Goal: Information Seeking & Learning: Learn about a topic

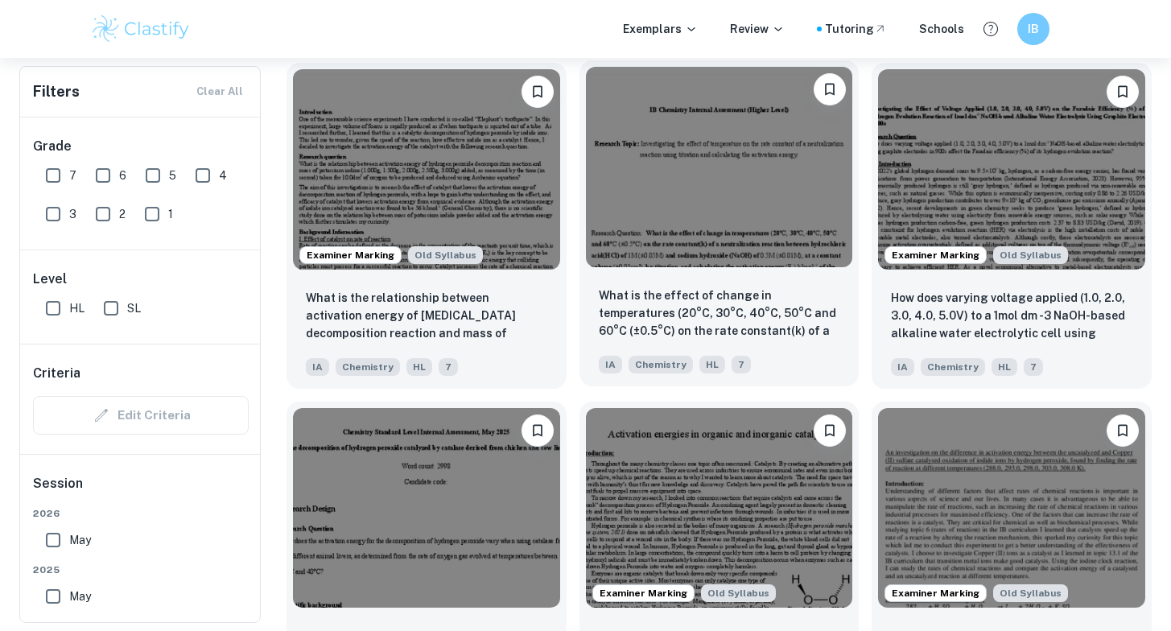
scroll to position [3266, 0]
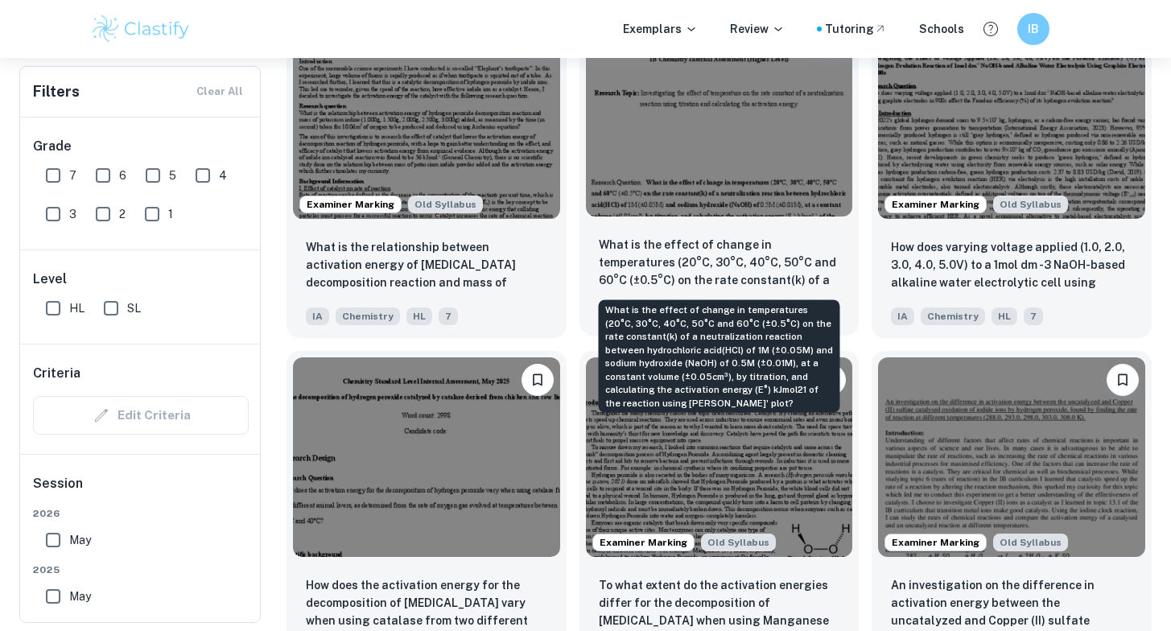
click at [661, 261] on p "What is the effect of change in temperatures (20°C, 30°C, 40°C, 50°C and 60°C (…" at bounding box center [719, 263] width 241 height 55
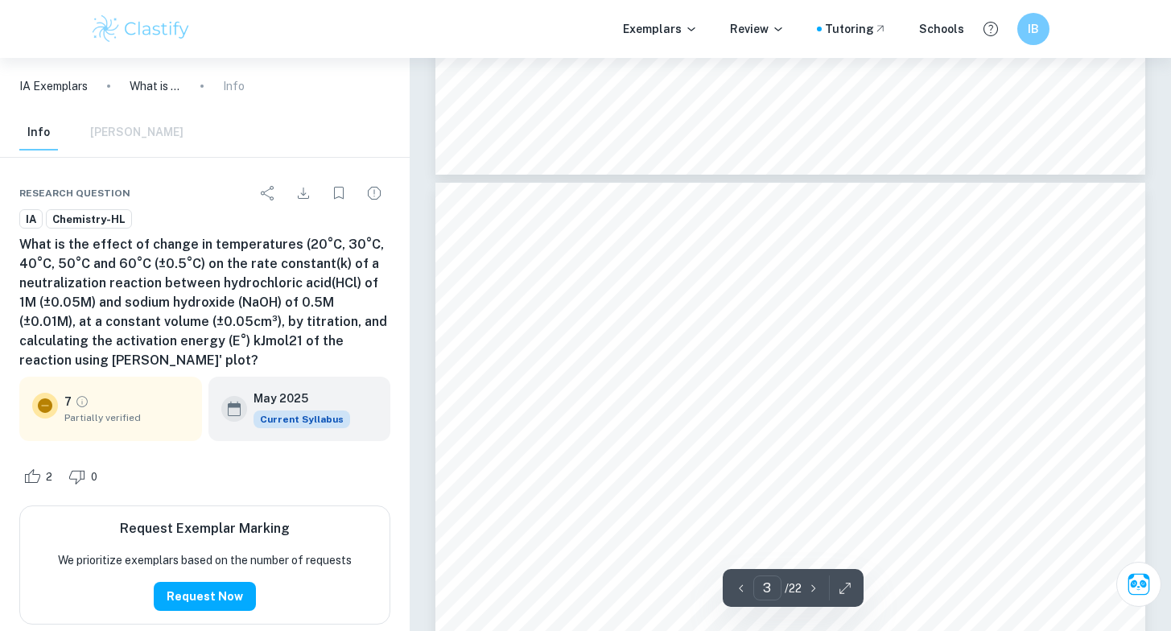
scroll to position [1897, 0]
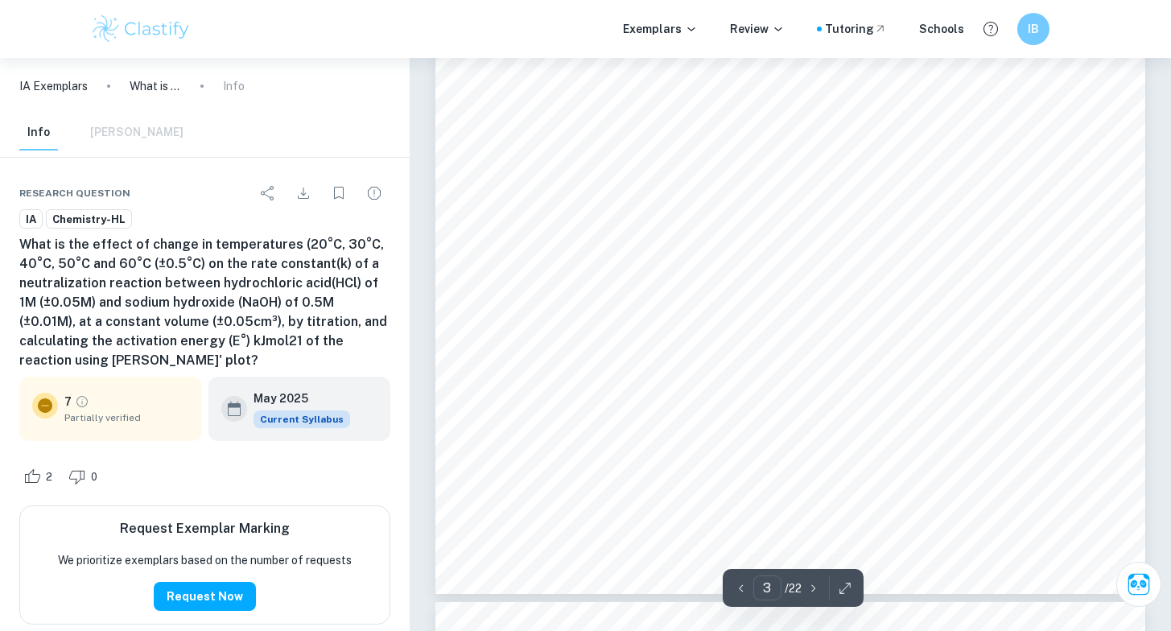
type input "4"
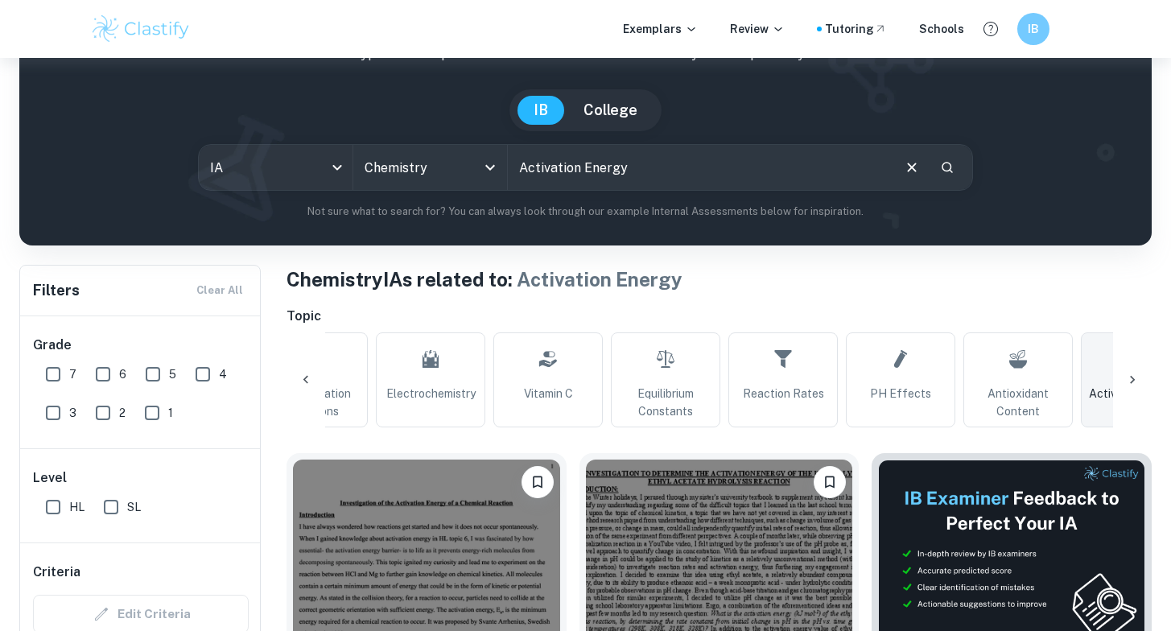
scroll to position [415, 0]
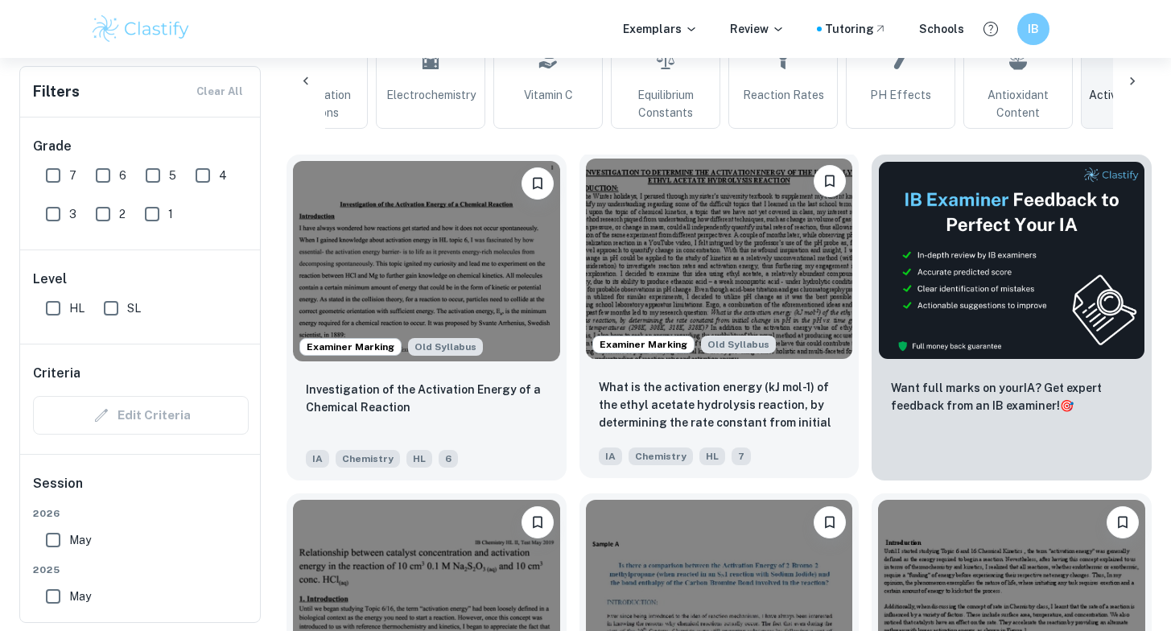
click at [686, 298] on img at bounding box center [719, 258] width 267 height 200
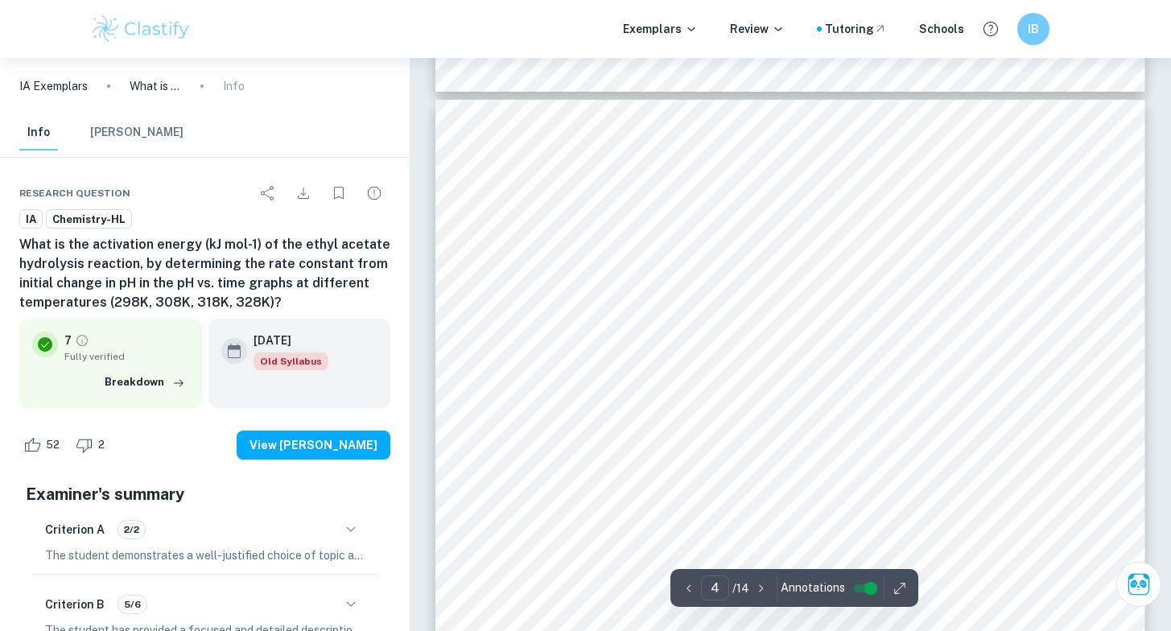
scroll to position [3284, 0]
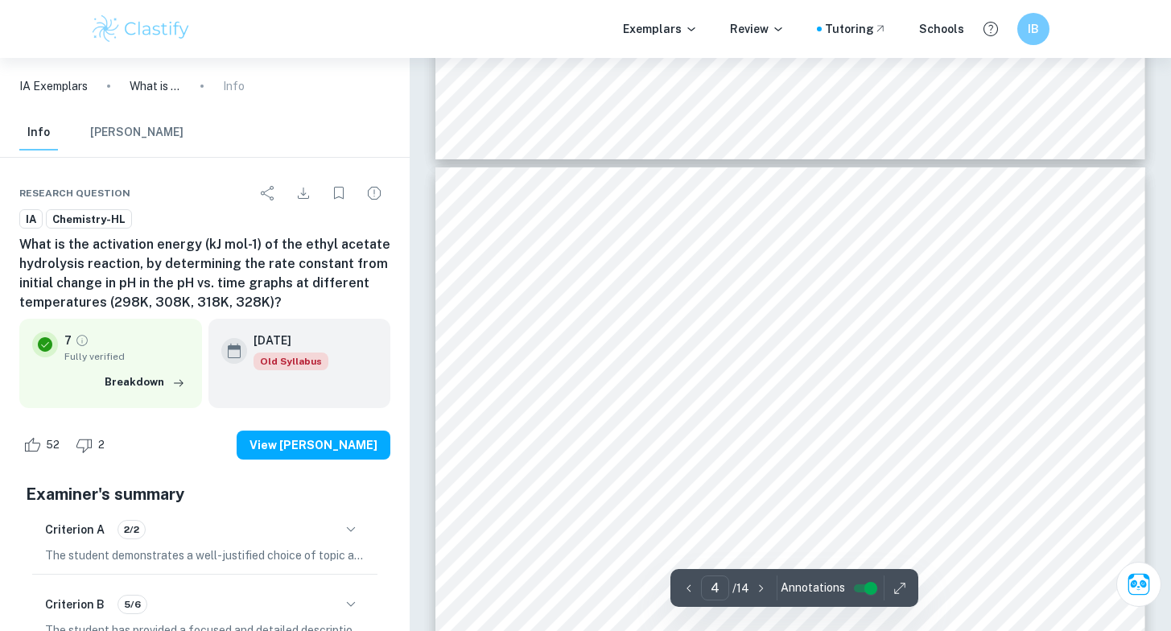
type input "3"
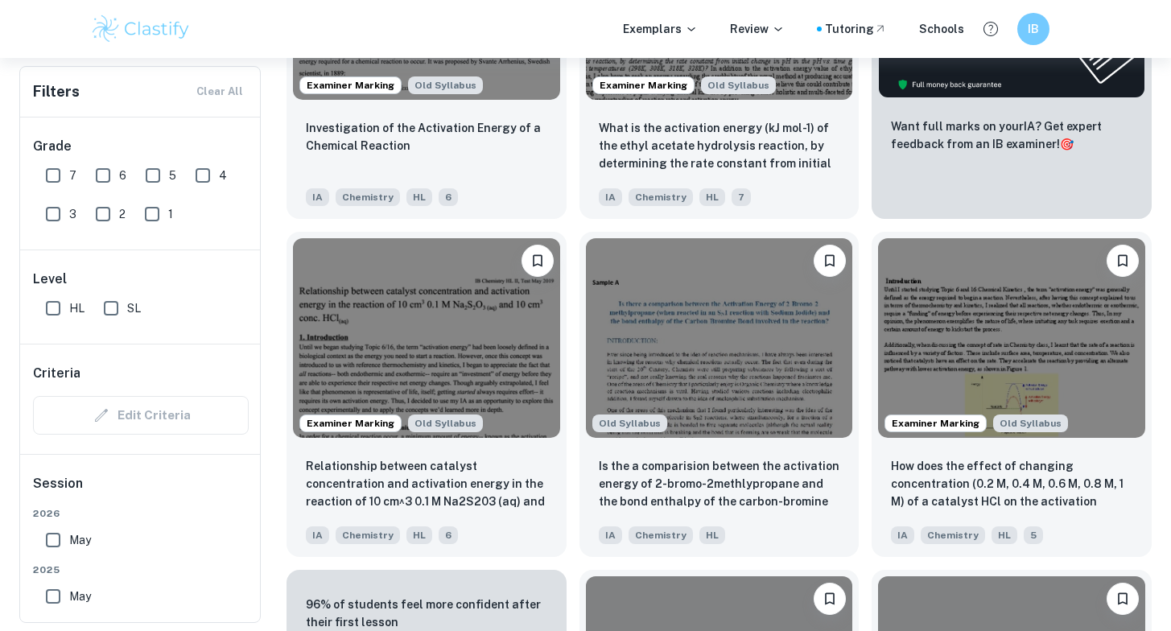
scroll to position [819, 0]
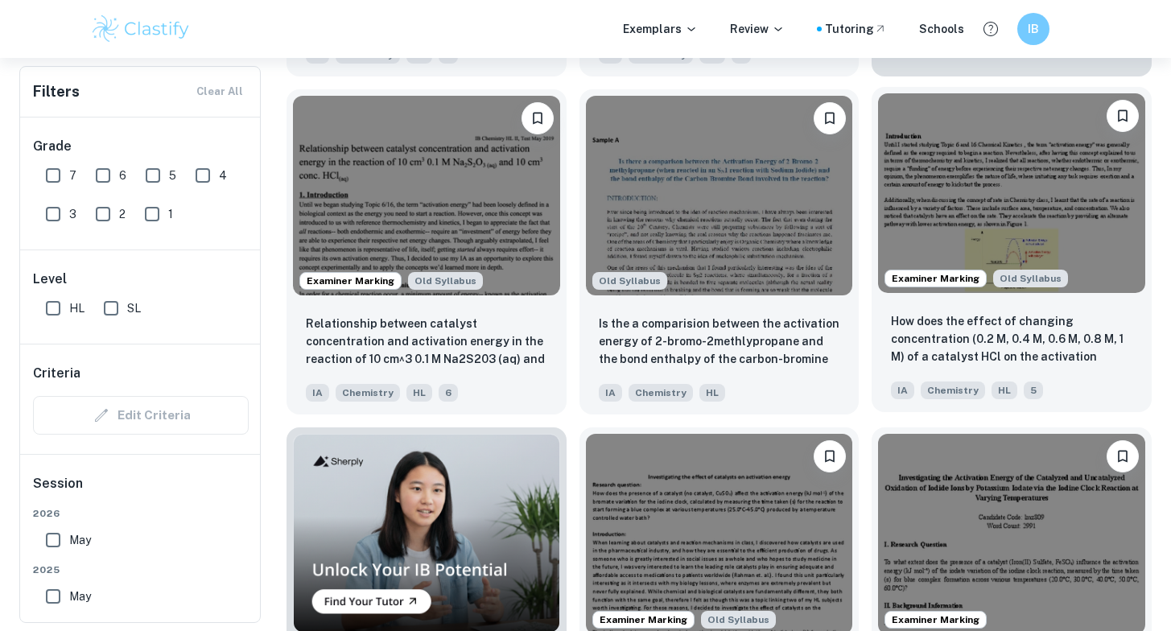
click at [982, 219] on img at bounding box center [1011, 193] width 267 height 200
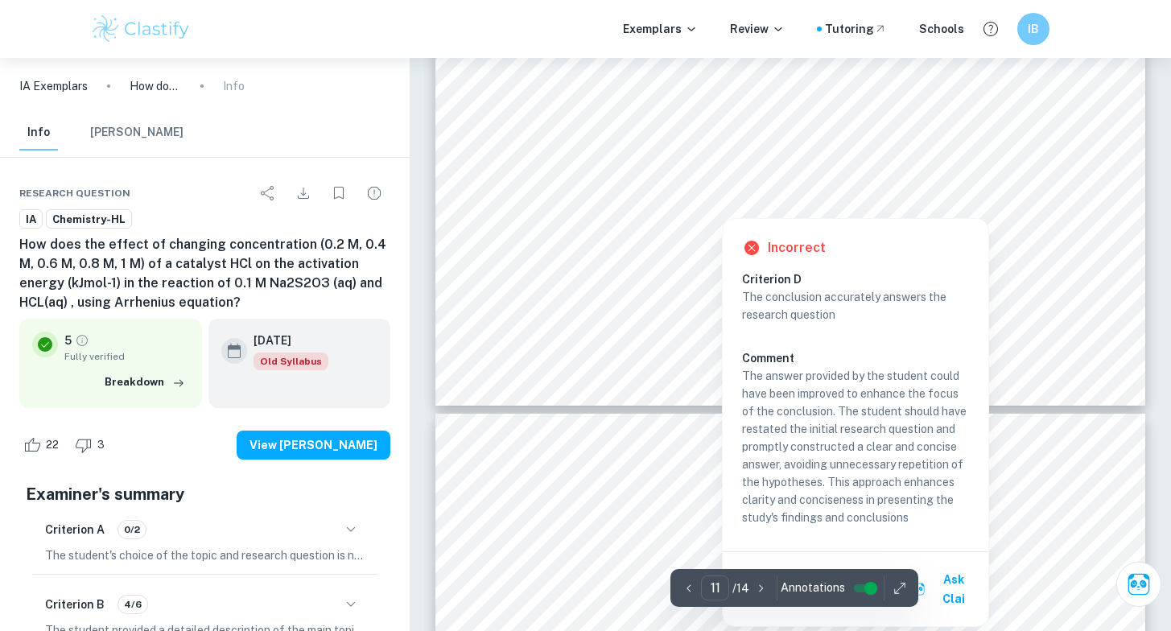
scroll to position [9966, 1]
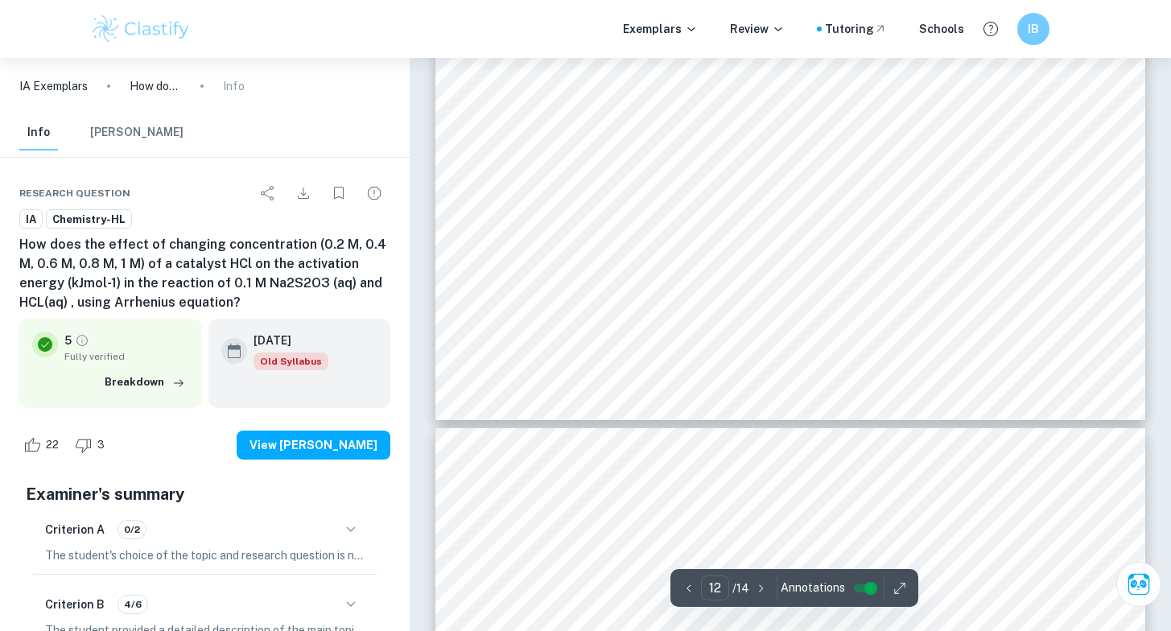
type input "13"
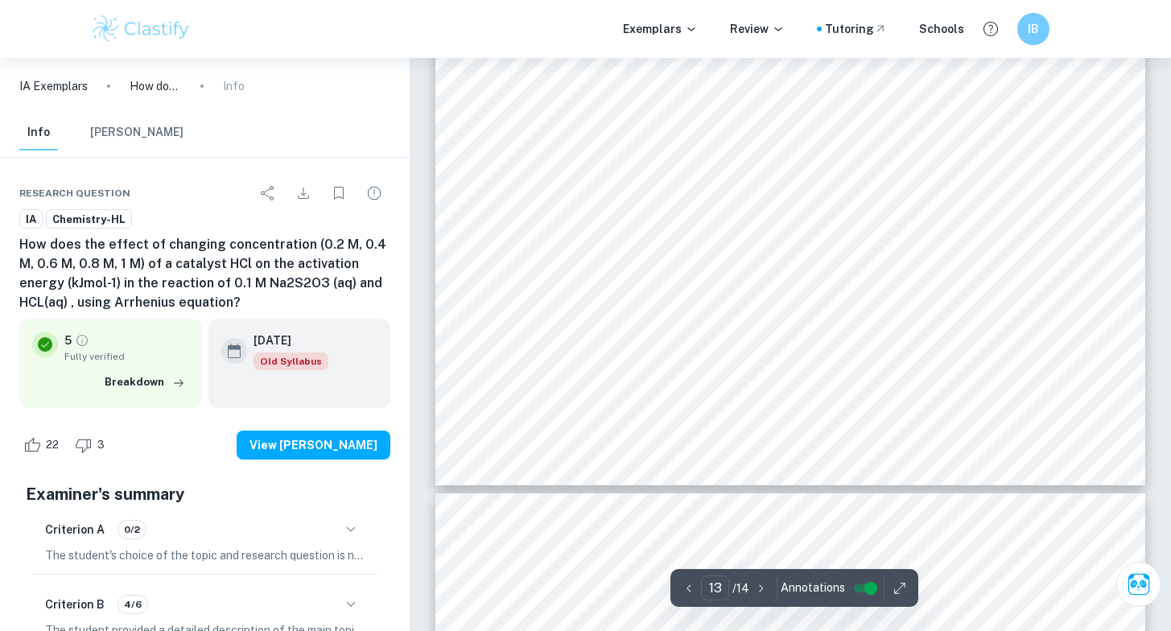
scroll to position [11794, 0]
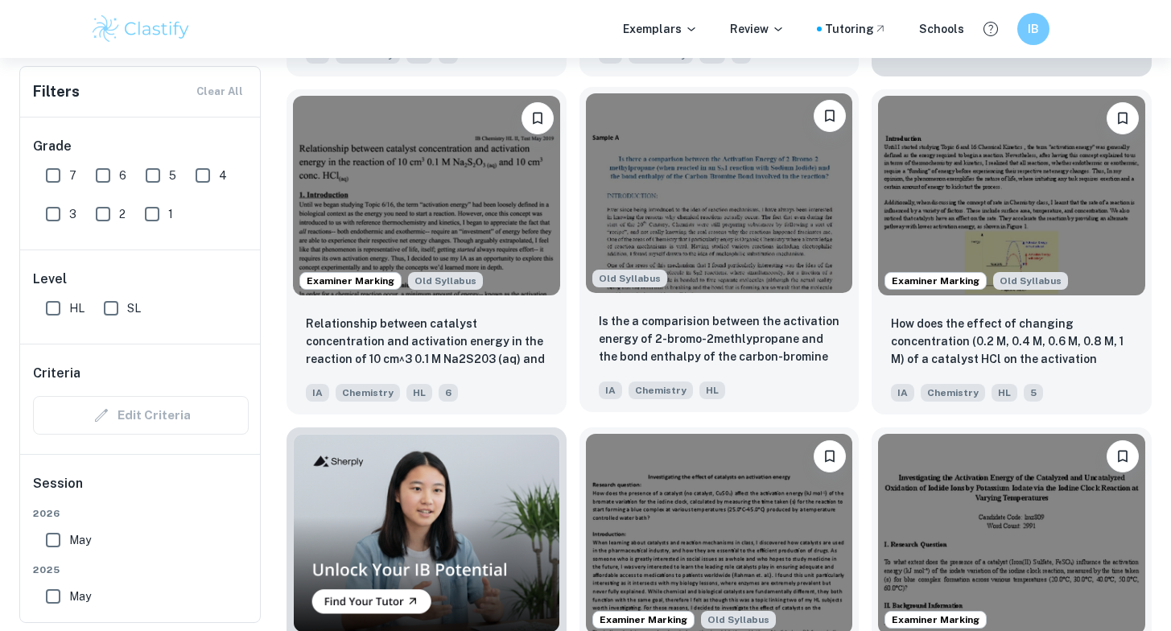
scroll to position [1851, 0]
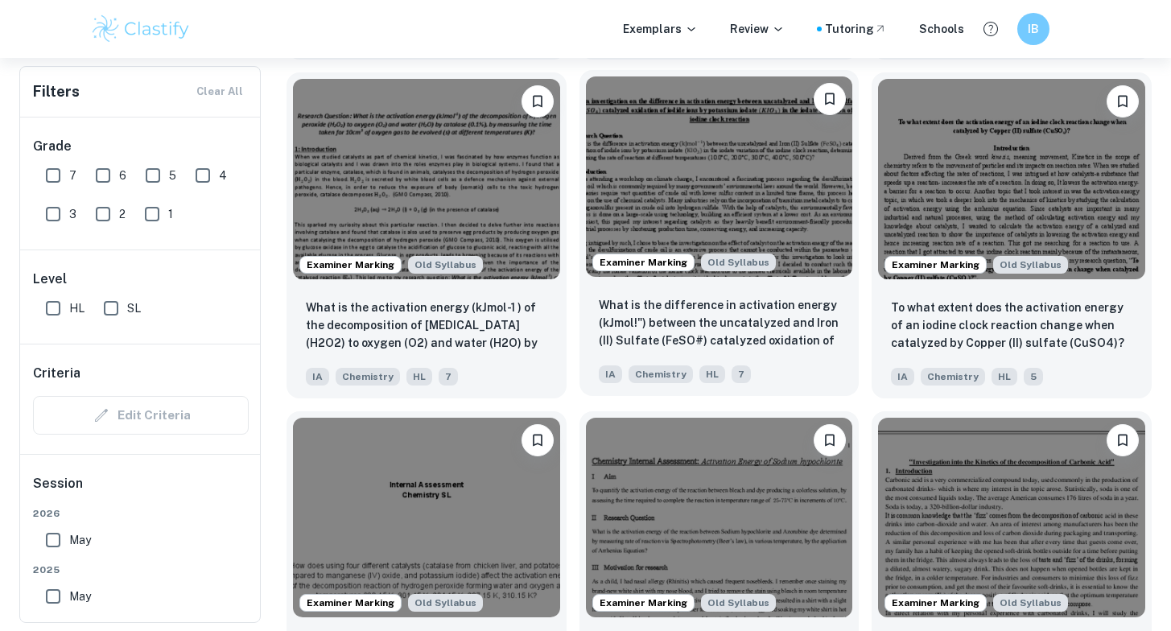
click at [771, 294] on div "What is the difference in activation energy (kJmol!") between the uncatalyzed a…" at bounding box center [719, 339] width 280 height 113
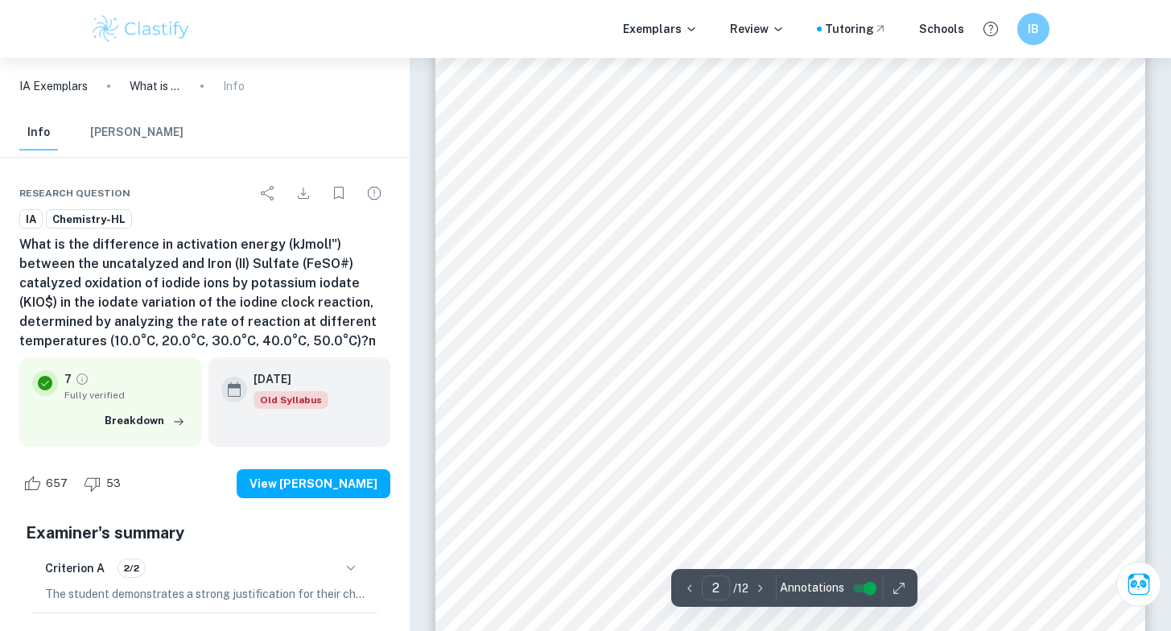
scroll to position [1642, 0]
click at [887, 511] on div "2 crucial in understanding the rate of the reaction. Various factors affect the…" at bounding box center [790, 60] width 710 height 1004
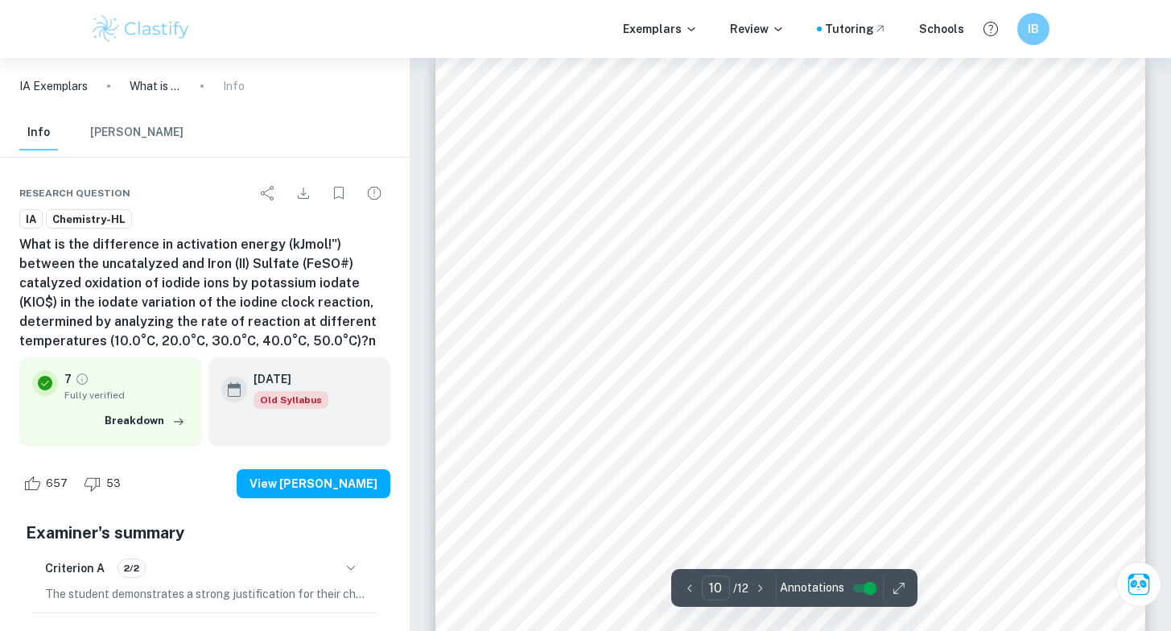
scroll to position [9240, 0]
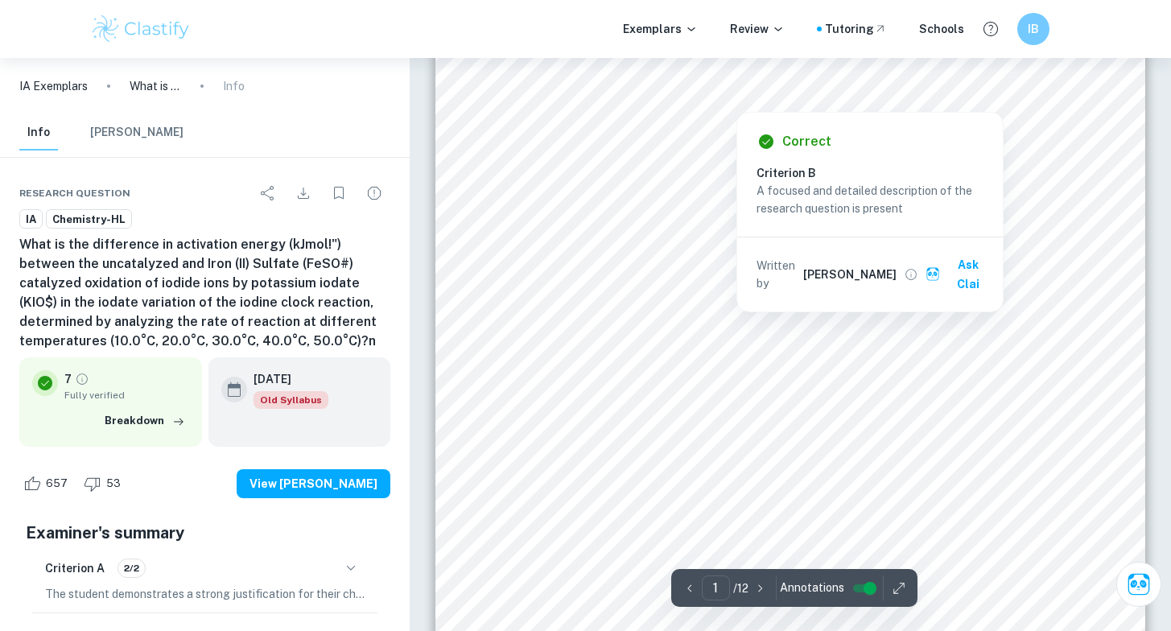
click at [556, 127] on div "1 An investigation on the difference in activation energy between uncatalyzed a…" at bounding box center [790, 430] width 710 height 1004
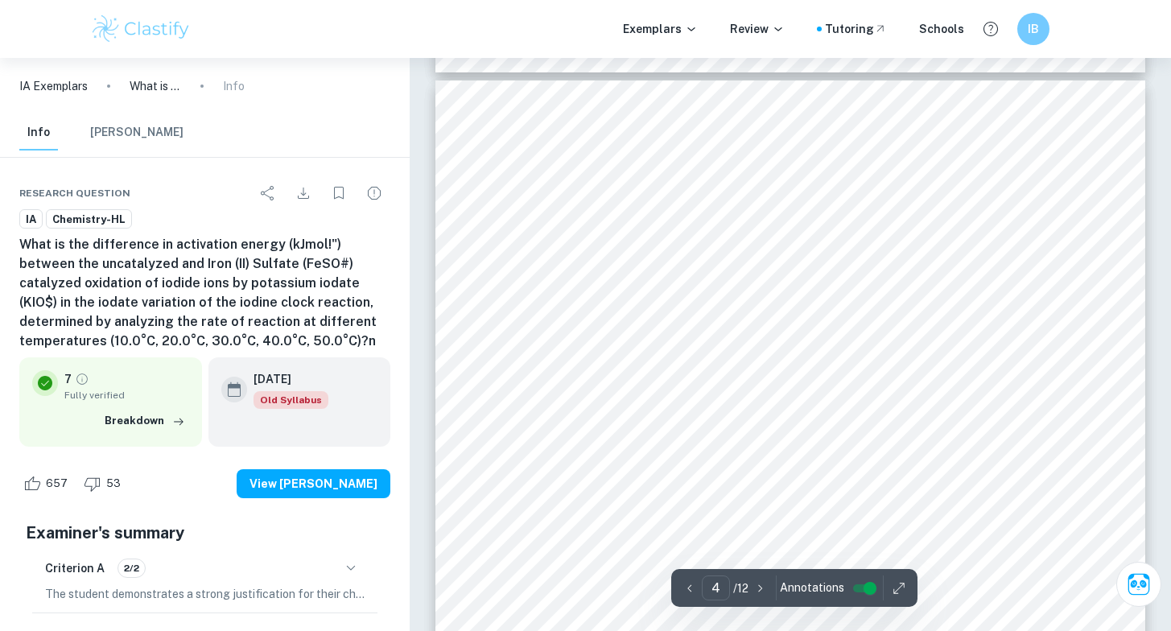
scroll to position [3146, 0]
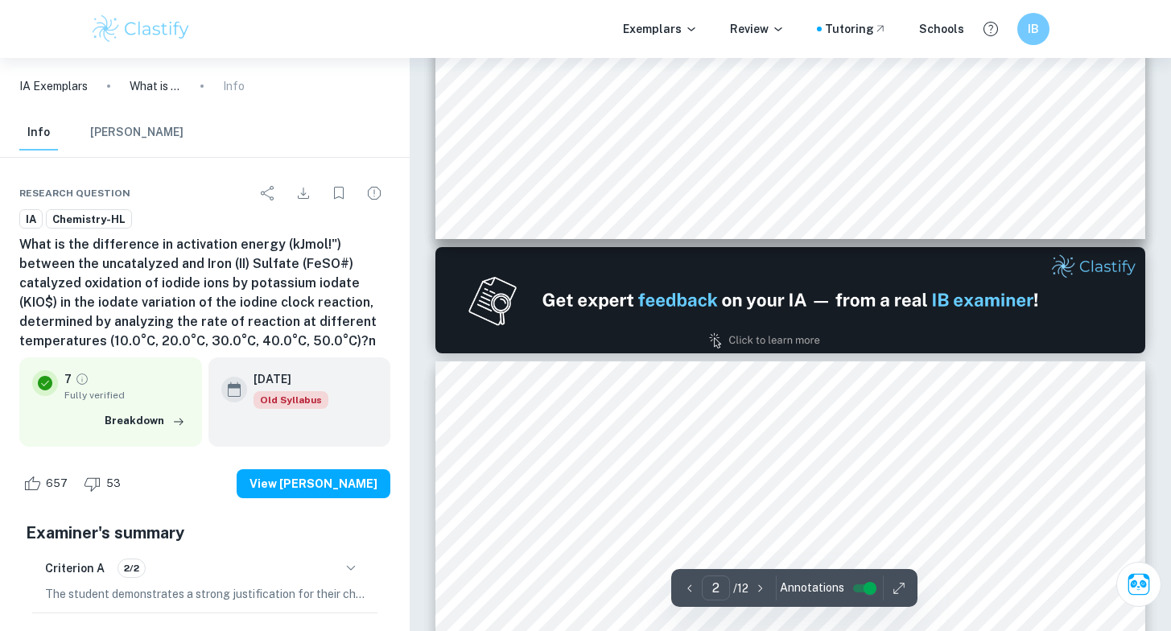
type input "1"
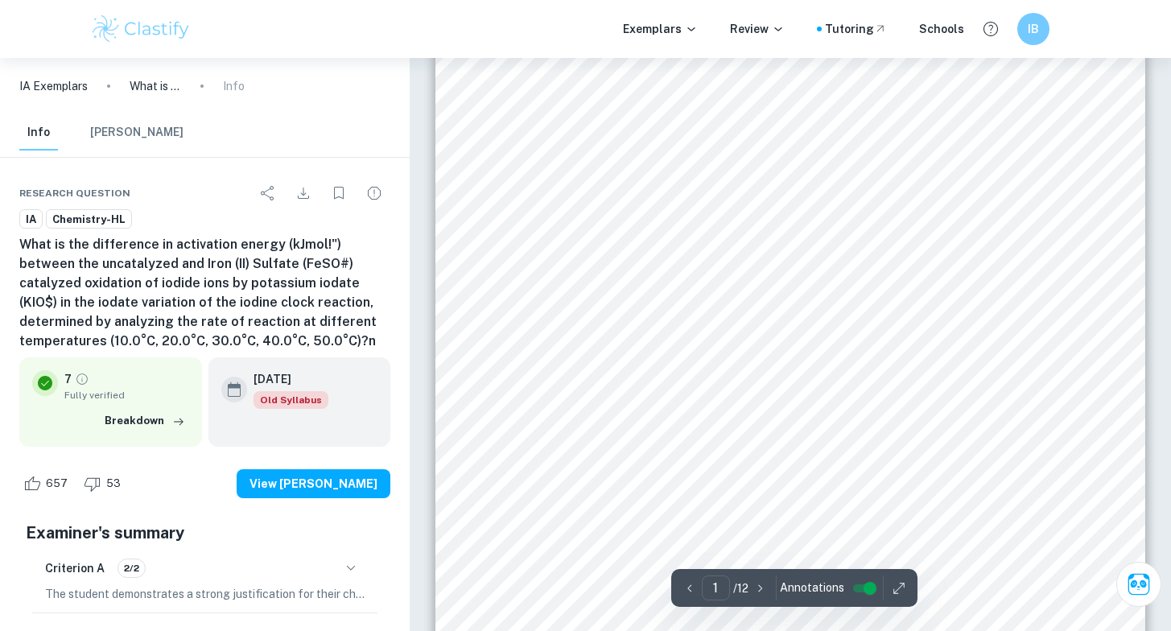
scroll to position [298, 0]
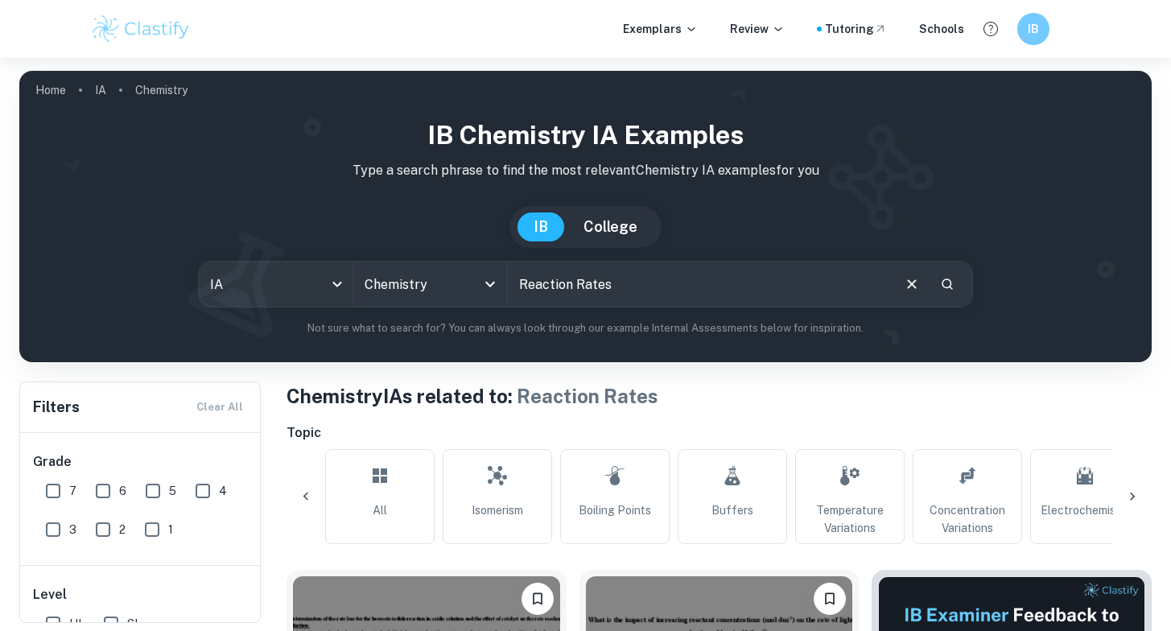
checkbox input "true"
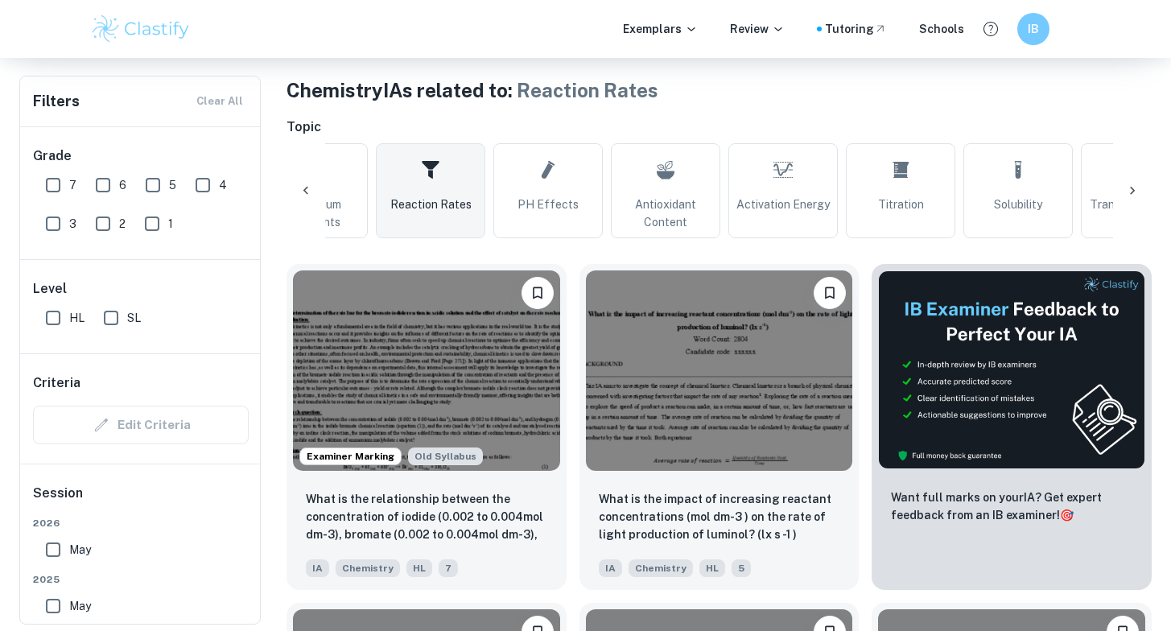
scroll to position [0, 1048]
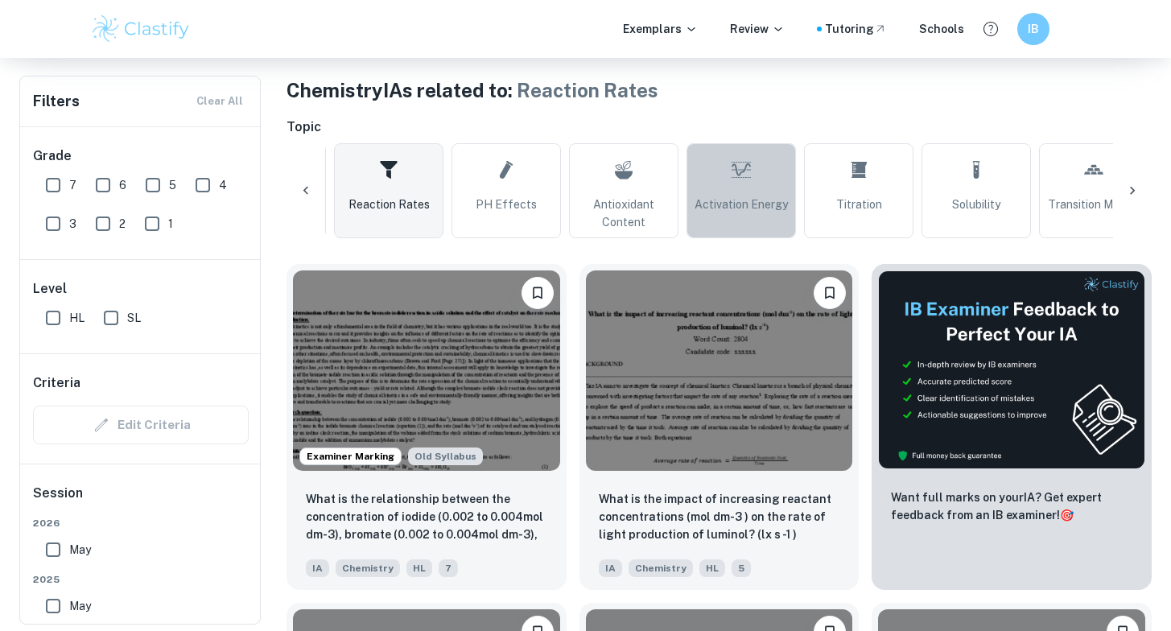
click at [686, 205] on link "Activation Energy" at bounding box center [740, 190] width 109 height 95
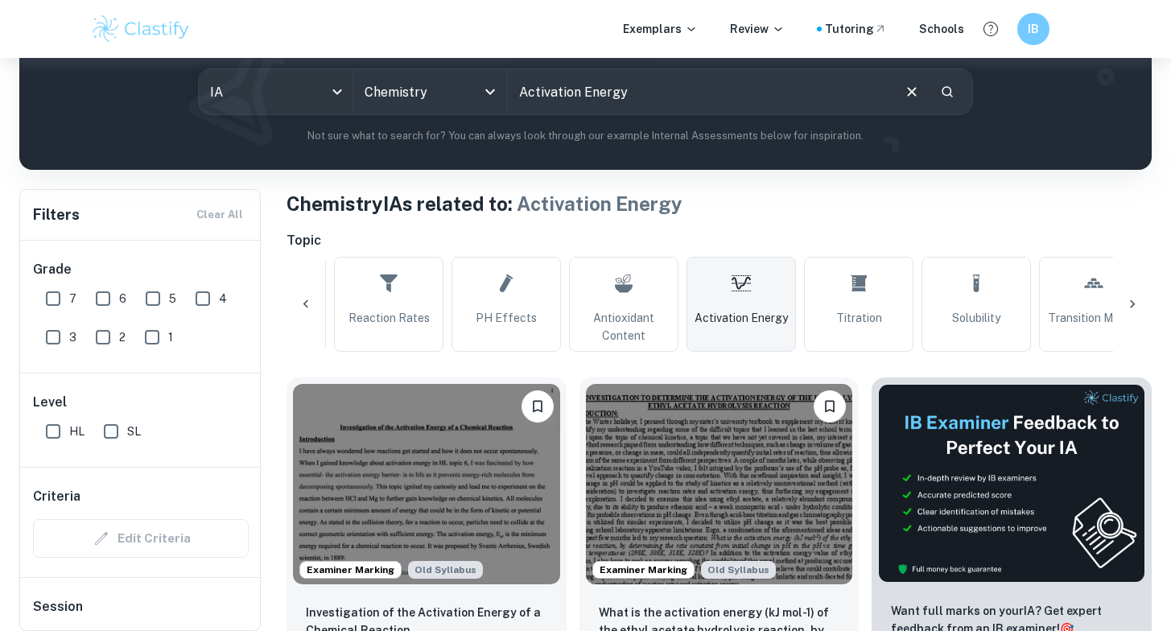
scroll to position [401, 0]
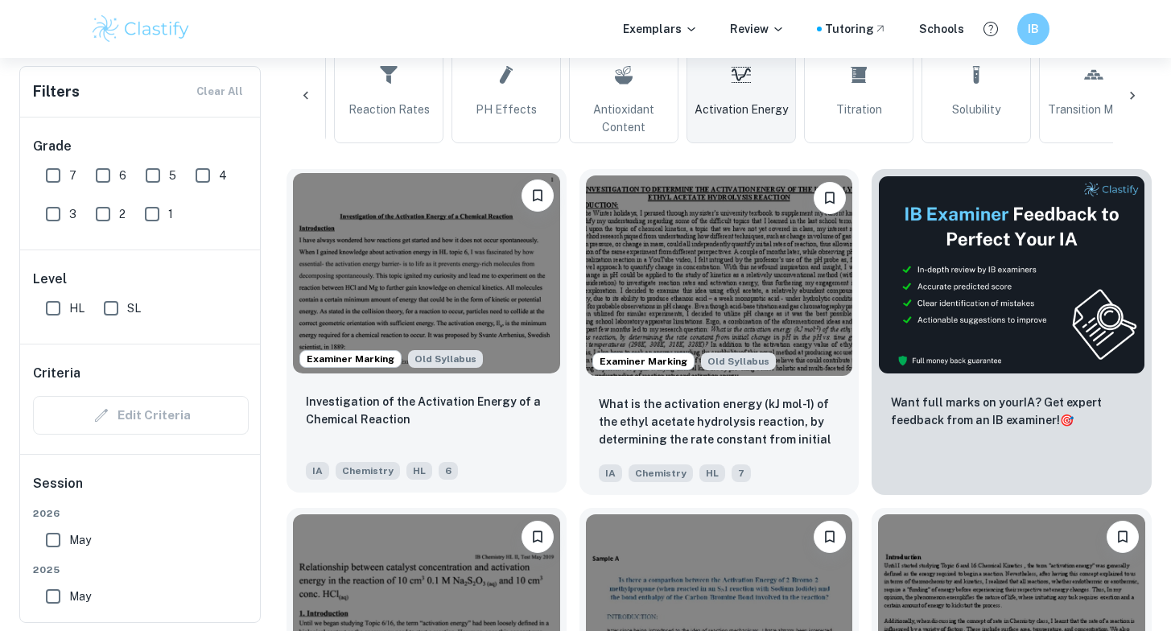
click at [450, 286] on img at bounding box center [426, 273] width 267 height 200
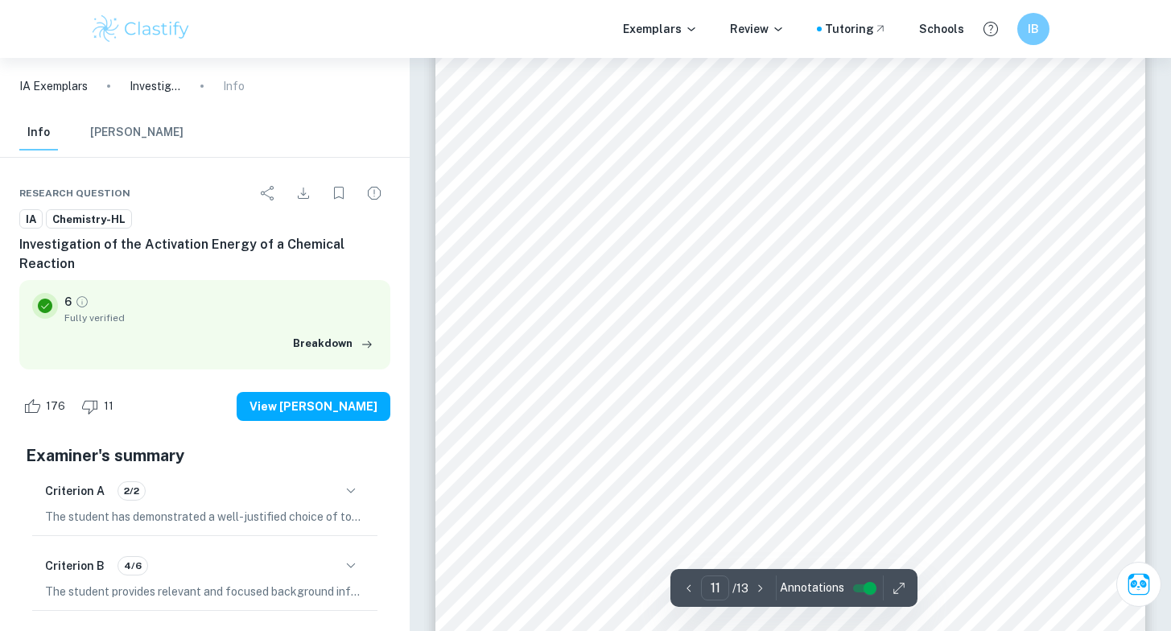
scroll to position [9669, 0]
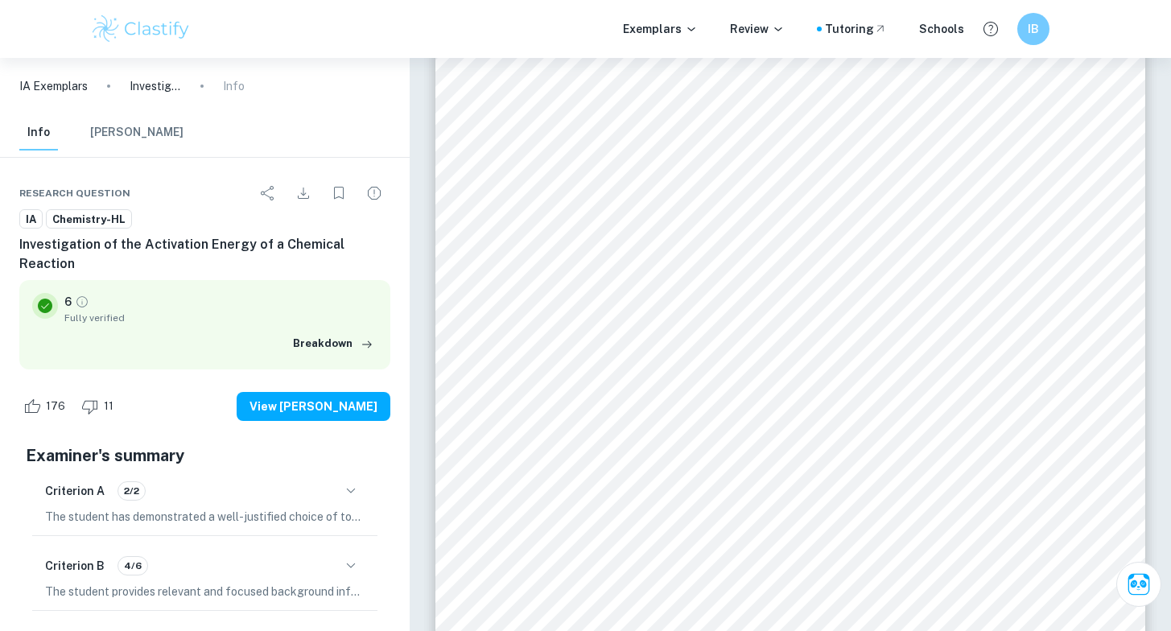
click at [1052, 235] on div "11 t h e r a t e l a w a n d t h e a c t i v a t i o n e n e r g y b e t w ee n…" at bounding box center [790, 239] width 710 height 918
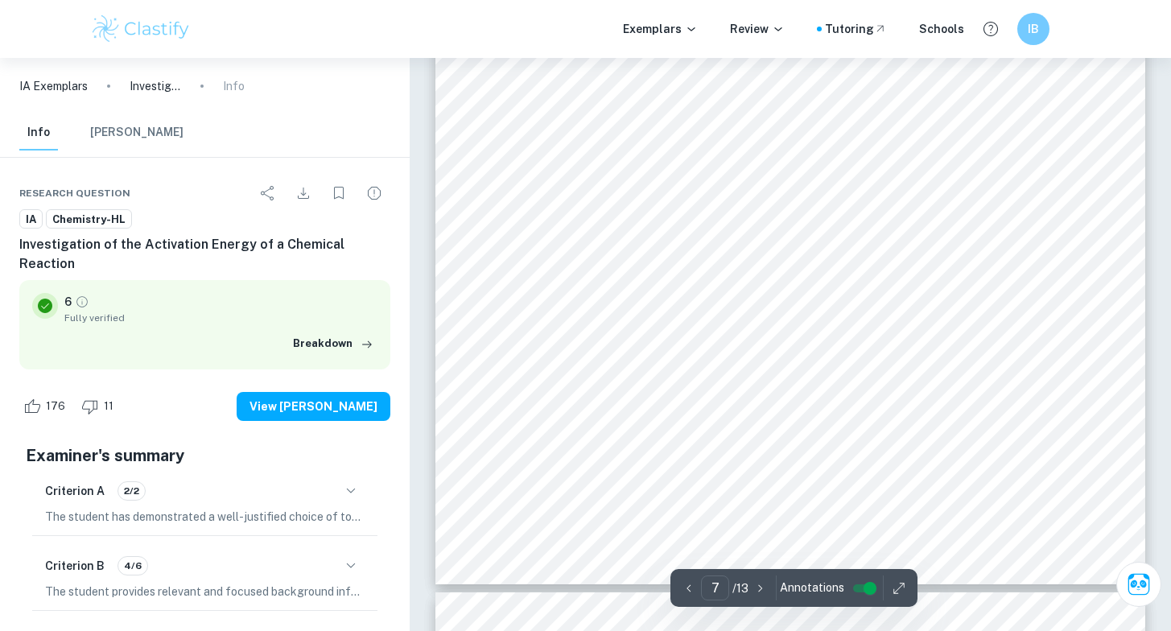
scroll to position [5896, 0]
type input "1"
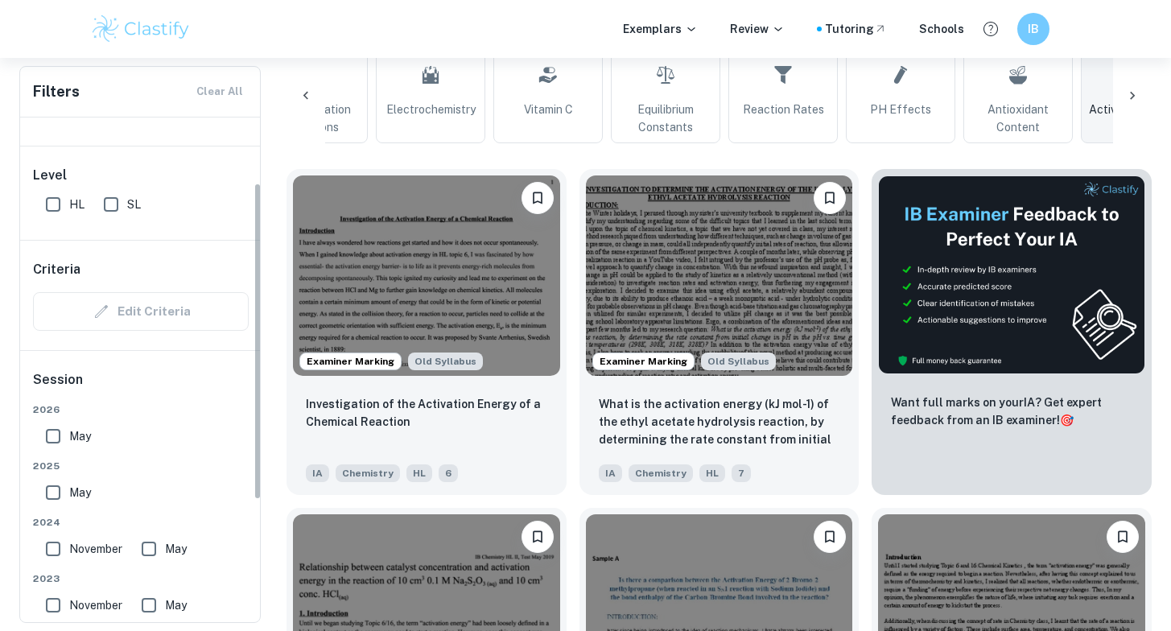
scroll to position [148, 0]
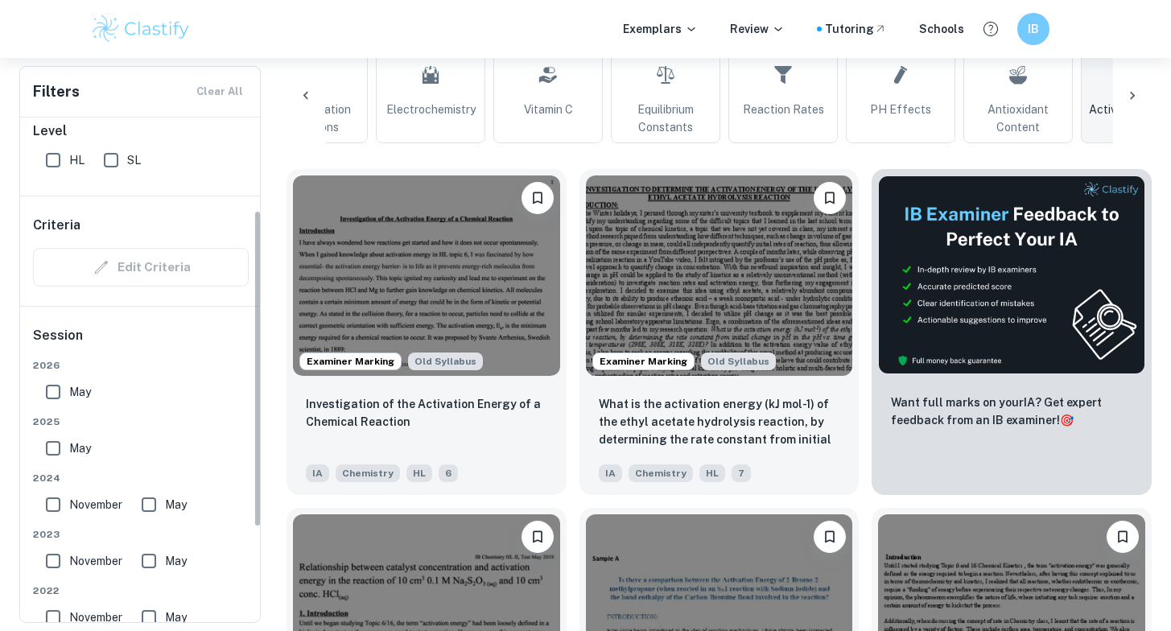
click at [57, 455] on input "May" at bounding box center [53, 448] width 32 height 32
checkbox input "true"
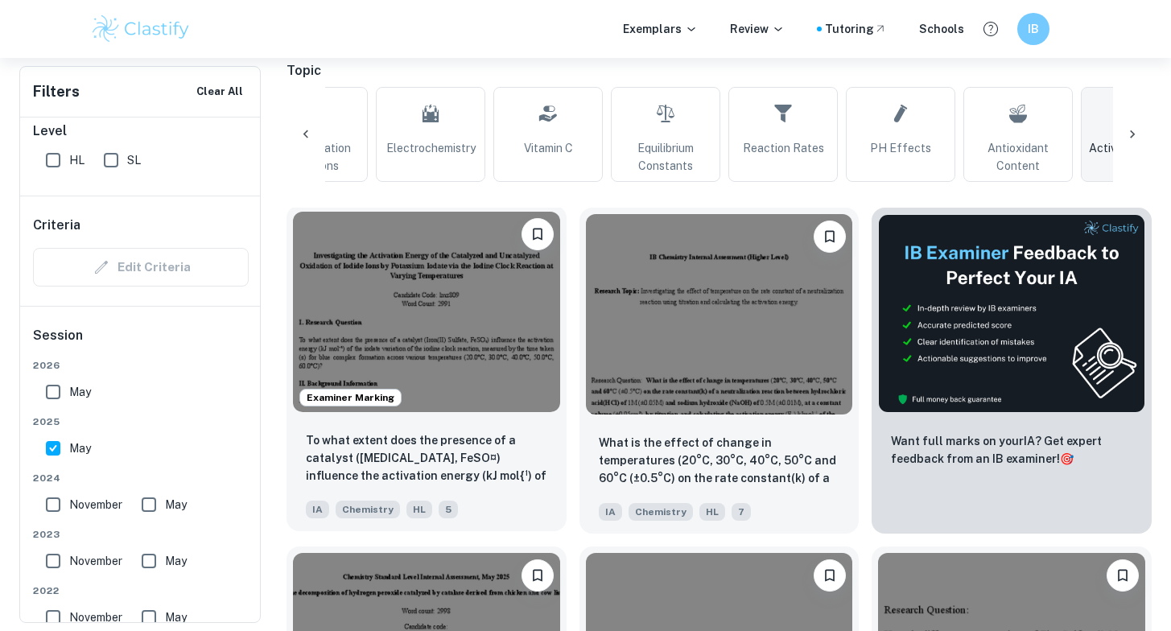
click at [486, 307] on img at bounding box center [426, 312] width 267 height 200
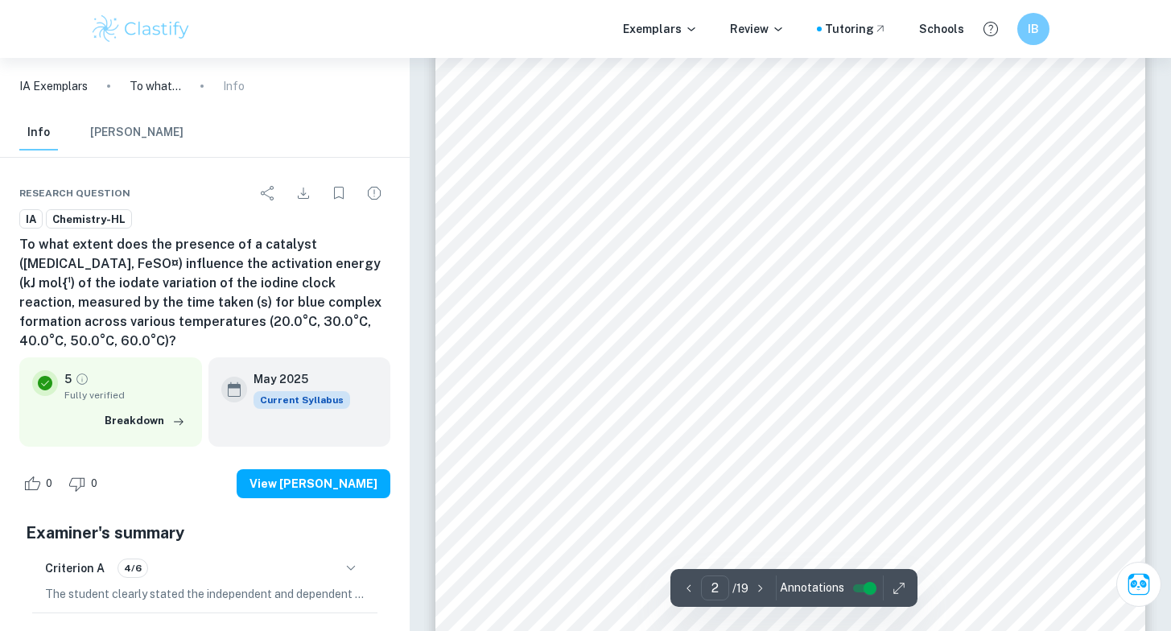
scroll to position [1185, 0]
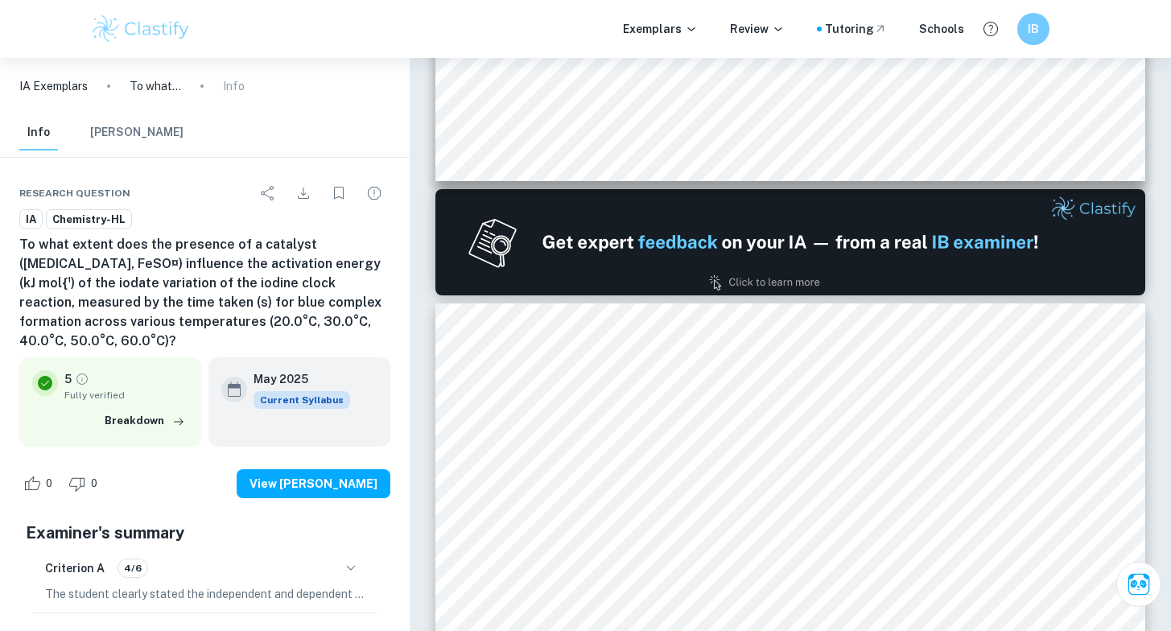
type input "1"
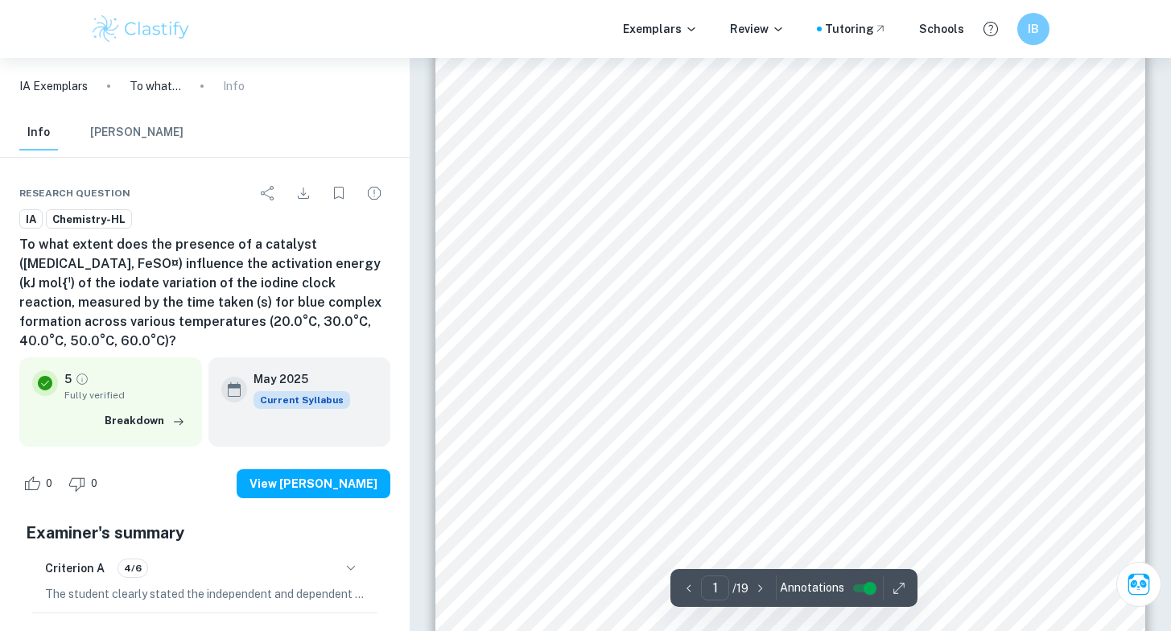
scroll to position [346, 0]
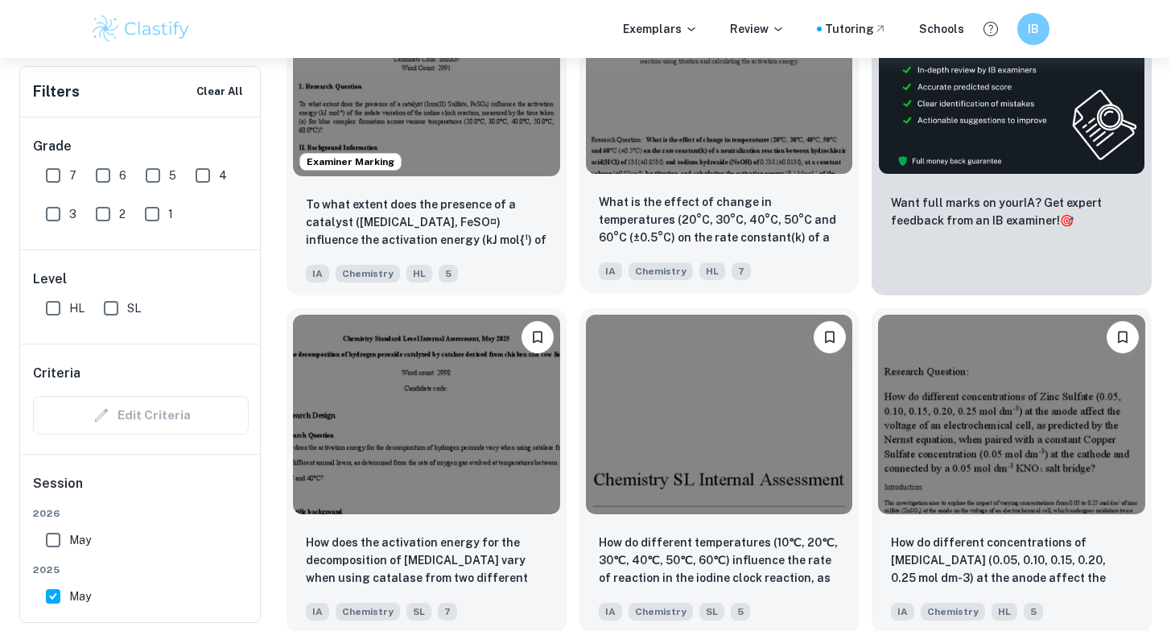
scroll to position [697, 0]
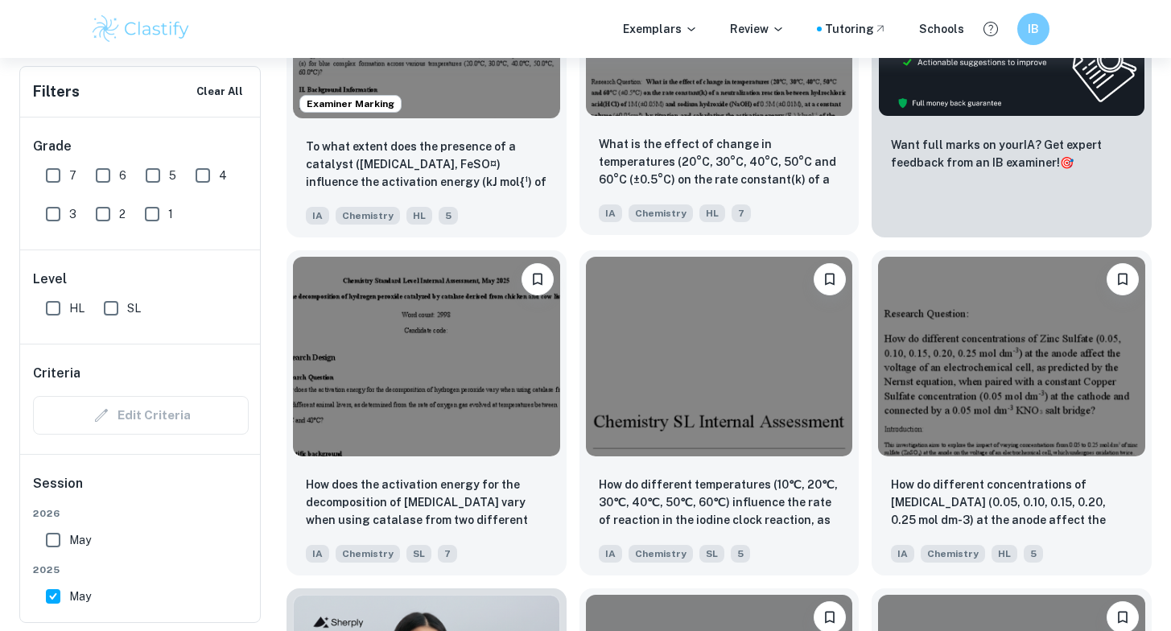
click at [673, 171] on p "What is the effect of change in temperatures (20°C, 30°C, 40°C, 50°C and 60°C (…" at bounding box center [719, 162] width 241 height 55
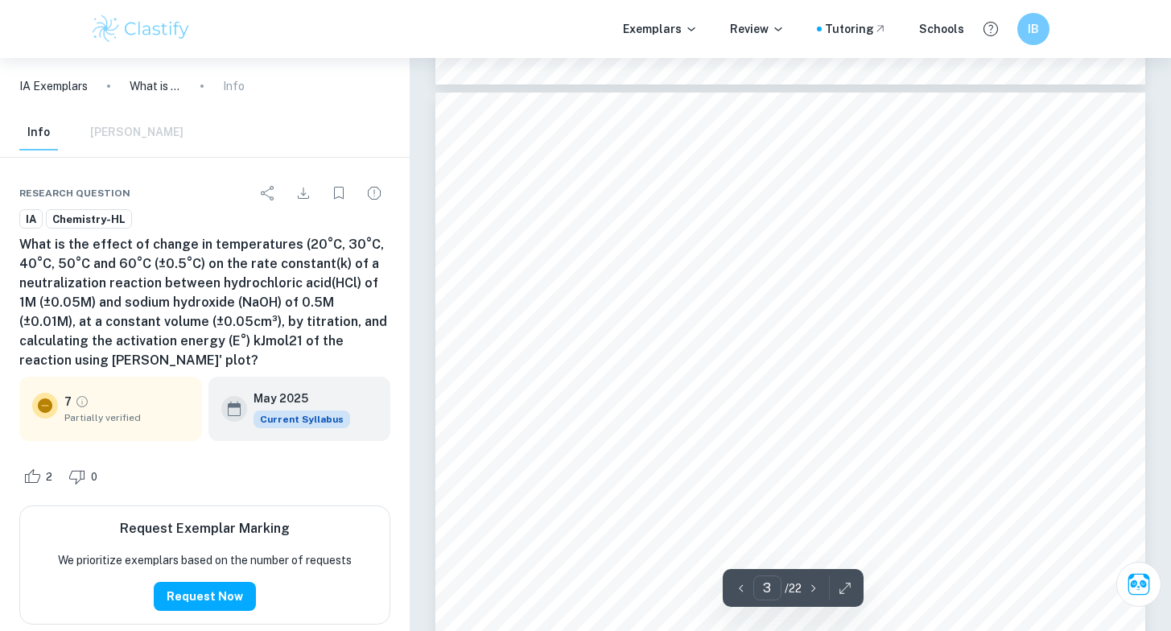
scroll to position [1973, 0]
type input "1"
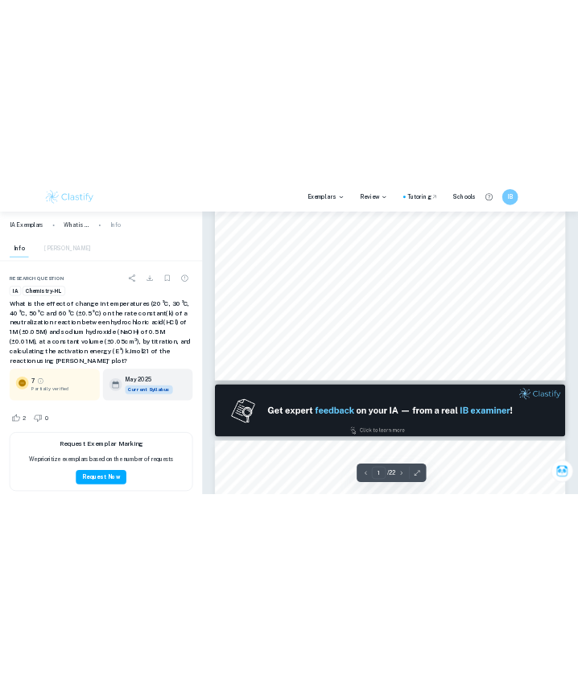
scroll to position [786, 0]
